Goal: Communication & Community: Answer question/provide support

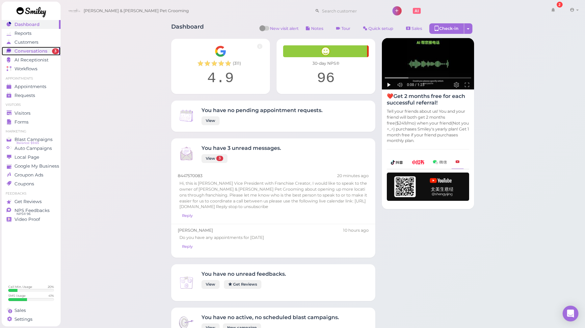
click at [42, 51] on span "Conversations" at bounding box center [30, 51] width 33 height 6
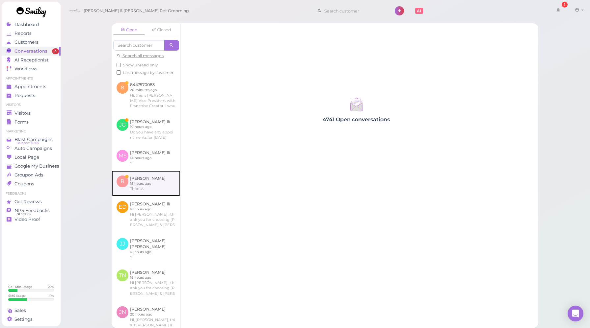
click at [152, 197] on link at bounding box center [146, 184] width 69 height 26
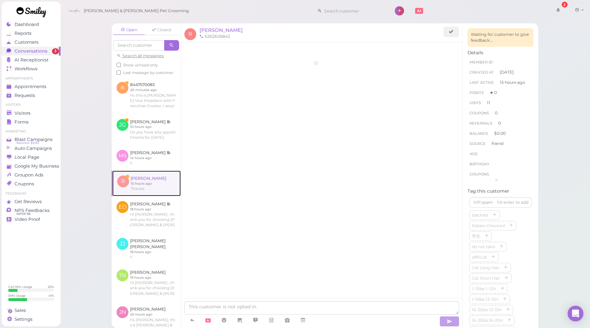
scroll to position [994, 0]
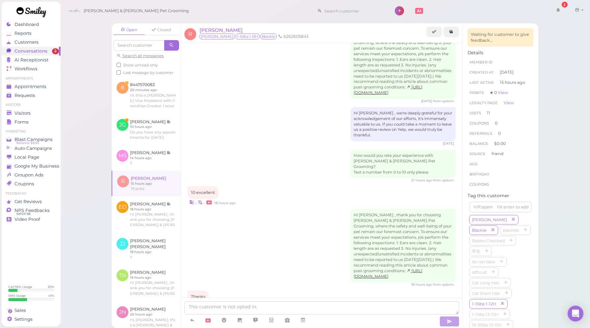
click at [245, 209] on div "Hi Richard , thank you for choosing Cody & Miley Pet Grooming, where the safety…" at bounding box center [322, 248] width 268 height 78
click at [237, 209] on div "Hi Richard , thank you for choosing Cody & Miley Pet Grooming, where the safety…" at bounding box center [322, 248] width 268 height 78
click at [165, 138] on link at bounding box center [146, 129] width 69 height 31
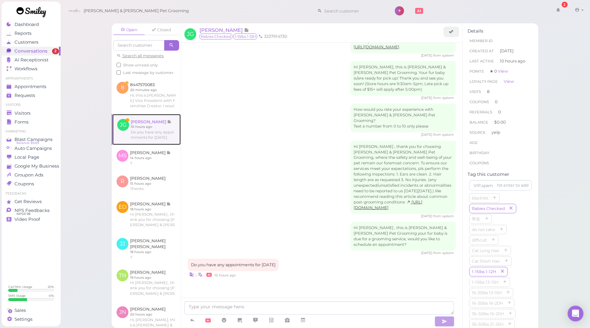
scroll to position [903, 0]
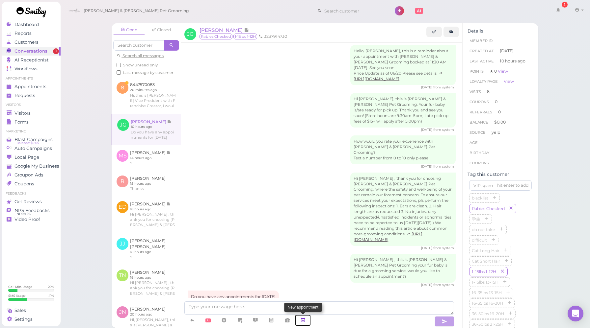
click at [301, 318] on icon at bounding box center [302, 320] width 5 height 7
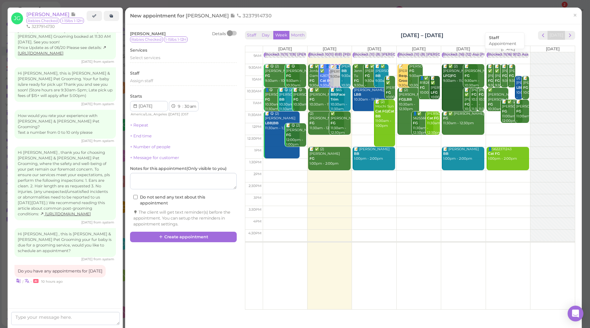
click at [513, 57] on div "Blocked: 11(16) 9(12) Asa Helen Rebecca • Appointment" at bounding box center [552, 54] width 131 height 5
click at [501, 56] on div "Blocked: 11(16) 9(12) Asa Helen Rebecca • Appointment" at bounding box center [552, 54] width 131 height 5
click at [96, 319] on textarea at bounding box center [65, 318] width 109 height 13
type textarea "Yes, how about 10:30am"
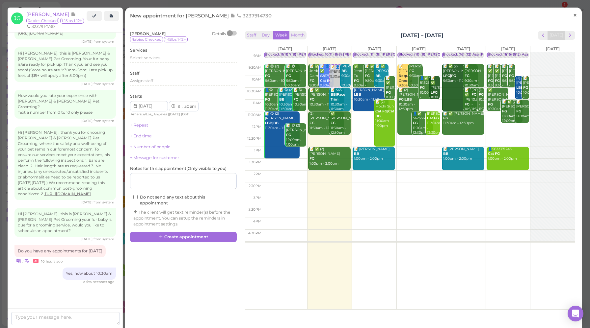
click at [573, 15] on span "×" at bounding box center [575, 15] width 4 height 9
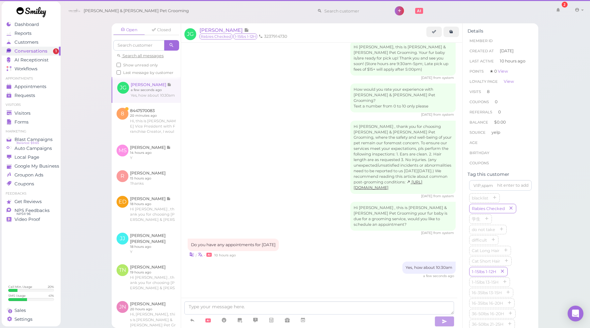
scroll to position [923, 0]
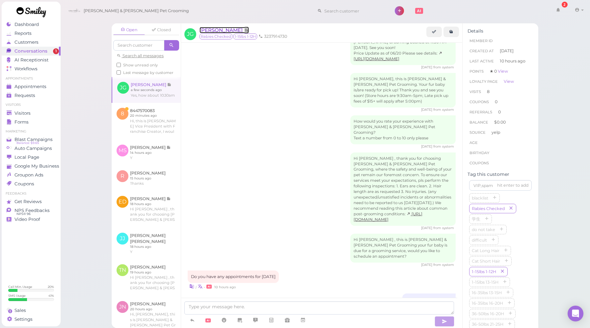
click at [225, 30] on span "[PERSON_NAME]" at bounding box center [221, 30] width 44 height 6
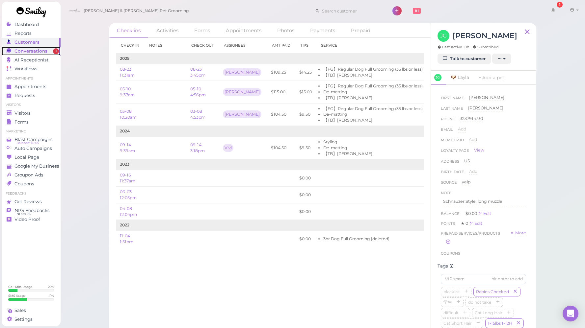
click at [39, 50] on span "Conversations" at bounding box center [30, 51] width 33 height 6
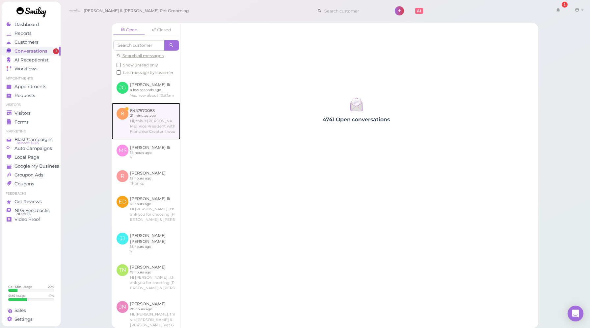
click at [155, 130] on link at bounding box center [146, 121] width 69 height 37
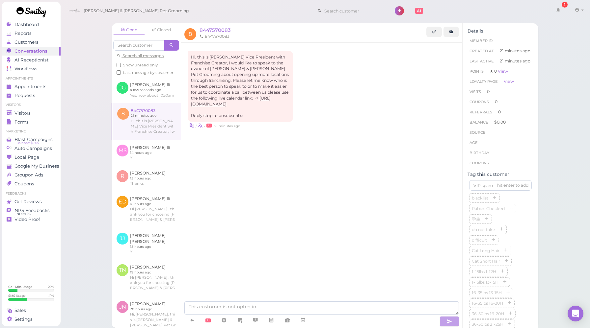
click at [304, 159] on div "Hi, this is John Romney Vice President with Franchise Creator, I would like to …" at bounding box center [321, 103] width 281 height 121
click at [241, 161] on div "Hi, this is John Romney Vice President with Franchise Creator, I would like to …" at bounding box center [321, 103] width 281 height 121
click at [298, 141] on div "Hi, this is John Romney Vice President with Franchise Creator, I would like to …" at bounding box center [321, 103] width 281 height 121
click at [262, 133] on div "Hi, this is John Romney Vice President with Franchise Creator, I would like to …" at bounding box center [321, 103] width 281 height 121
click at [386, 90] on div "Hi, this is John Romney Vice President with Franchise Creator, I would like to …" at bounding box center [322, 90] width 268 height 78
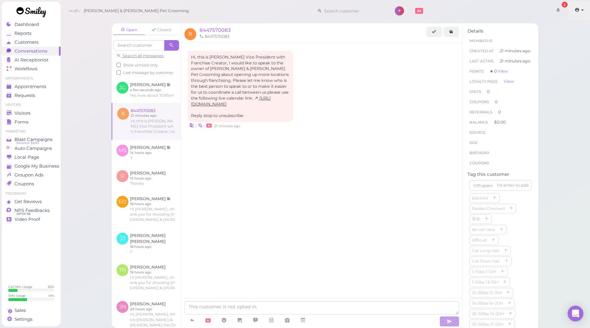
click at [583, 12] on link at bounding box center [578, 11] width 23 height 18
click at [561, 52] on link "Logout" at bounding box center [568, 50] width 46 height 8
click at [452, 35] on link at bounding box center [450, 32] width 15 height 11
click at [575, 12] on icon at bounding box center [577, 10] width 5 height 6
click at [557, 52] on link "Logout" at bounding box center [568, 50] width 46 height 8
